Goal: Information Seeking & Learning: Compare options

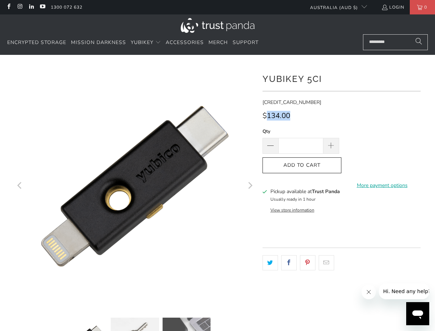
drag, startPoint x: 296, startPoint y: 115, endPoint x: 265, endPoint y: 114, distance: 30.6
click at [265, 114] on div "$134.00" at bounding box center [342, 118] width 158 height 12
copy span "134.00"
click at [390, 43] on input "Search..." at bounding box center [395, 42] width 65 height 16
paste input "**********"
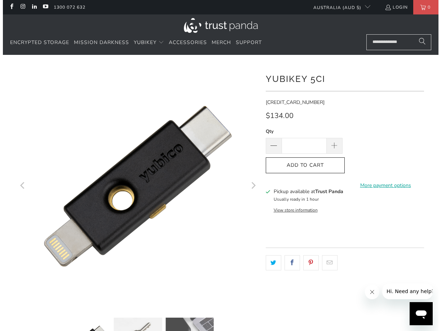
scroll to position [0, 2]
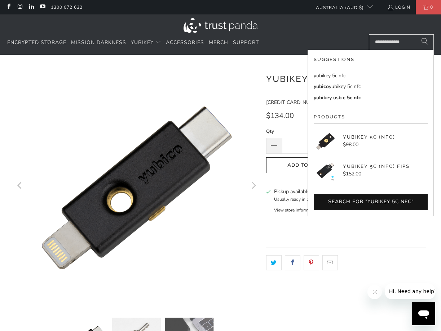
type input "**********"
click at [356, 75] on link "yubikey 5c nfc" at bounding box center [371, 76] width 114 height 8
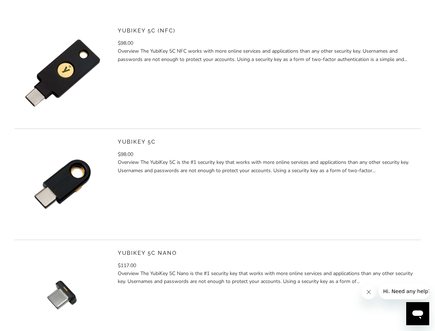
scroll to position [180, 0]
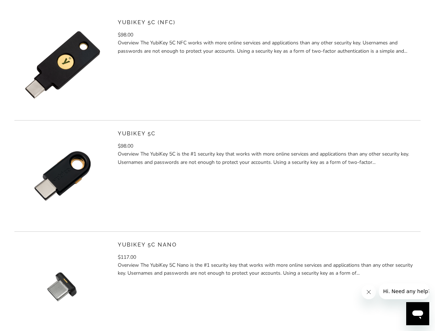
click at [134, 23] on link "YubiKey 5C (NFC)" at bounding box center [147, 22] width 58 height 6
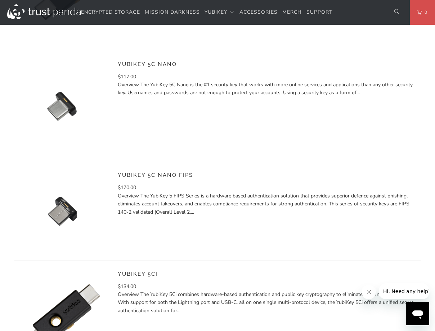
scroll to position [505, 0]
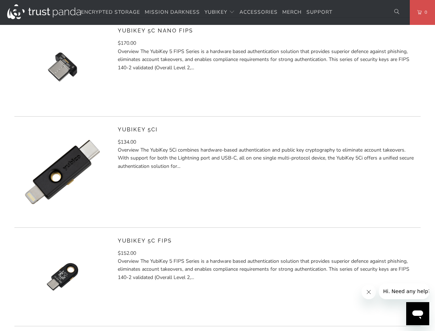
click at [143, 128] on link "YubiKey 5Ci" at bounding box center [138, 129] width 40 height 6
